Goal: Information Seeking & Learning: Learn about a topic

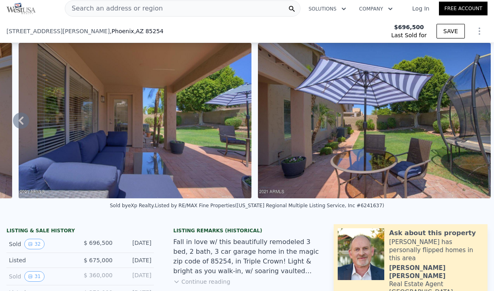
scroll to position [53, 0]
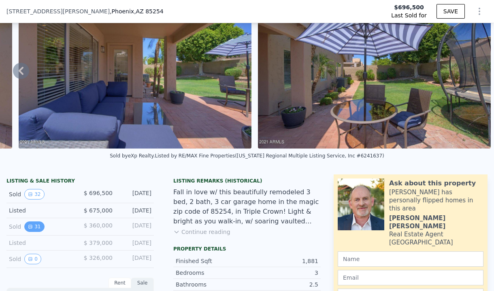
click at [35, 236] on div "Listed $ 379,000 [DATE]" at bounding box center [79, 243] width 147 height 15
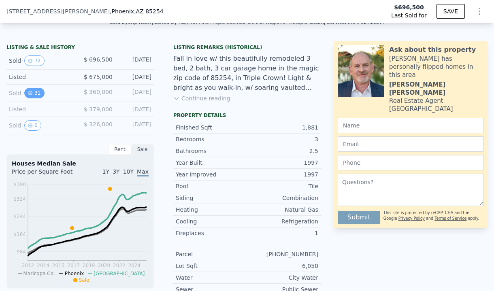
click at [33, 94] on button "31" at bounding box center [34, 93] width 20 height 11
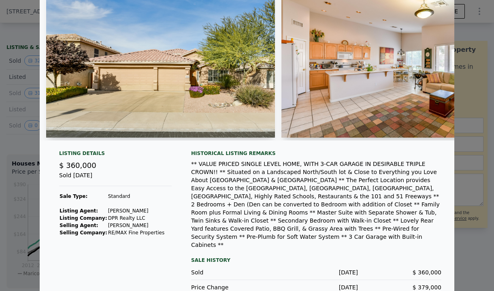
scroll to position [0, 0]
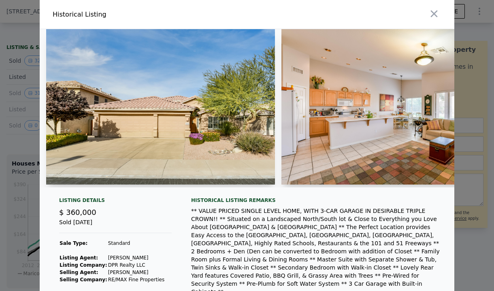
click at [253, 127] on img at bounding box center [160, 106] width 229 height 155
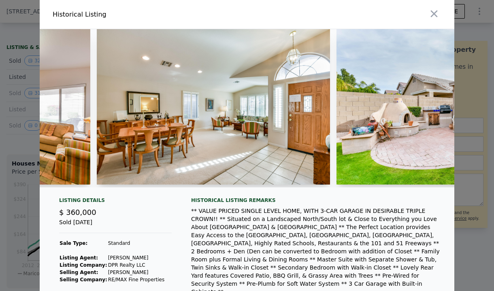
scroll to position [0, 425]
click at [438, 11] on icon "button" at bounding box center [433, 13] width 11 height 11
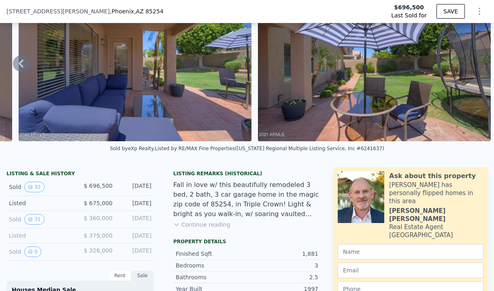
scroll to position [228, 0]
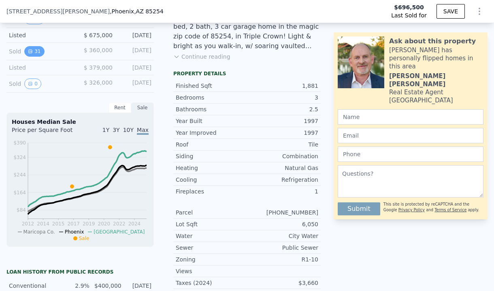
click at [37, 54] on button "31" at bounding box center [34, 51] width 20 height 11
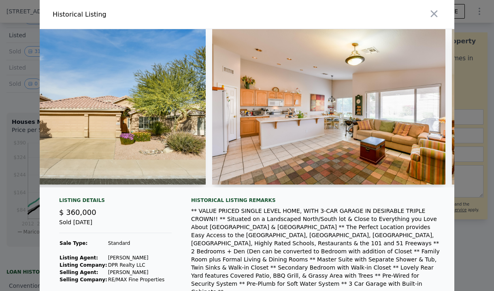
scroll to position [0, 74]
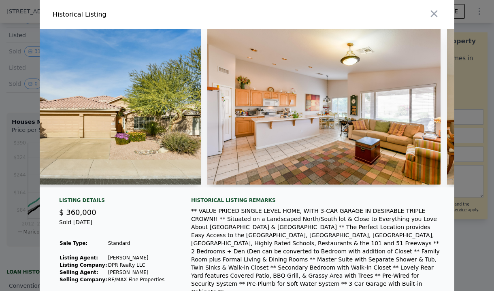
click at [337, 97] on img at bounding box center [323, 106] width 233 height 155
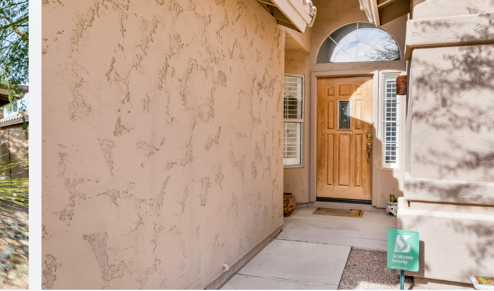
scroll to position [0, 7030]
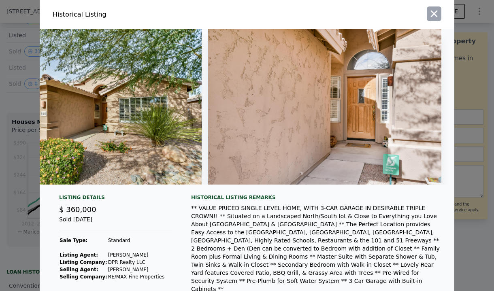
click at [432, 12] on icon "button" at bounding box center [434, 14] width 7 height 7
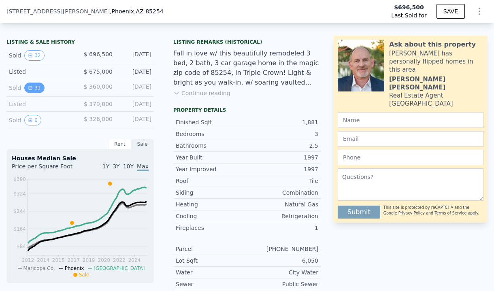
scroll to position [185, 0]
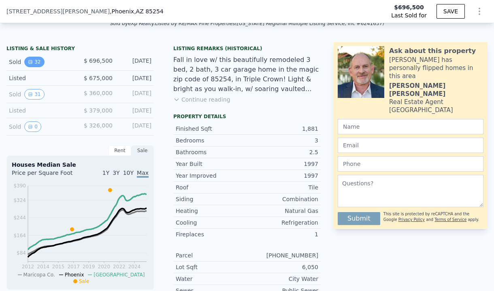
click at [34, 61] on button "32" at bounding box center [34, 62] width 20 height 11
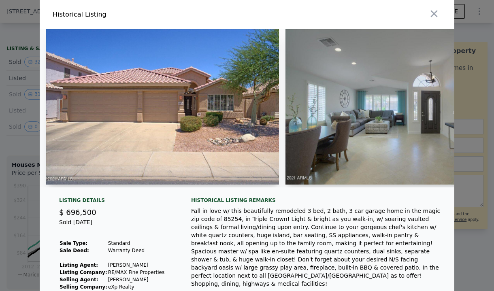
click at [90, 222] on div "Sold [DATE]" at bounding box center [115, 225] width 113 height 15
click at [119, 216] on div "$ 696,500" at bounding box center [115, 212] width 113 height 11
click at [137, 150] on img at bounding box center [162, 106] width 233 height 155
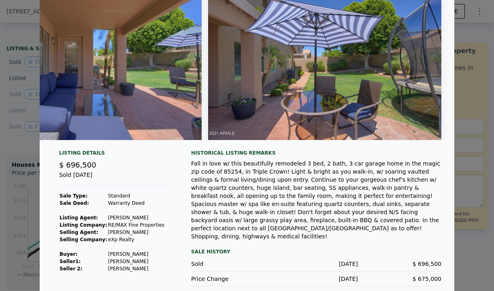
scroll to position [0, 0]
